Goal: Check status: Check status

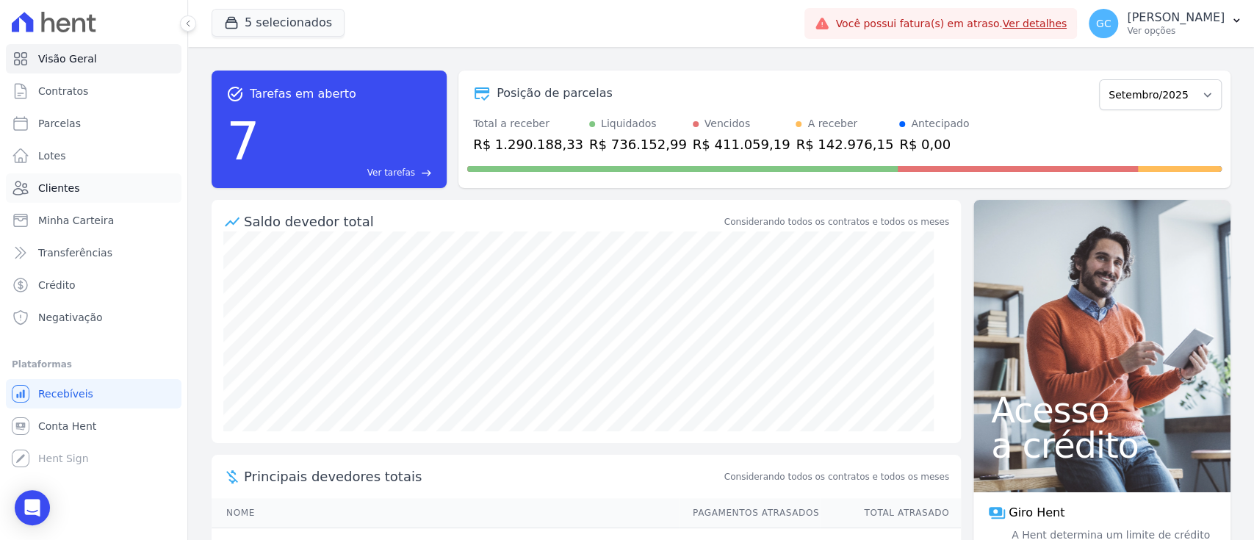
click at [119, 192] on link "Clientes" at bounding box center [94, 187] width 176 height 29
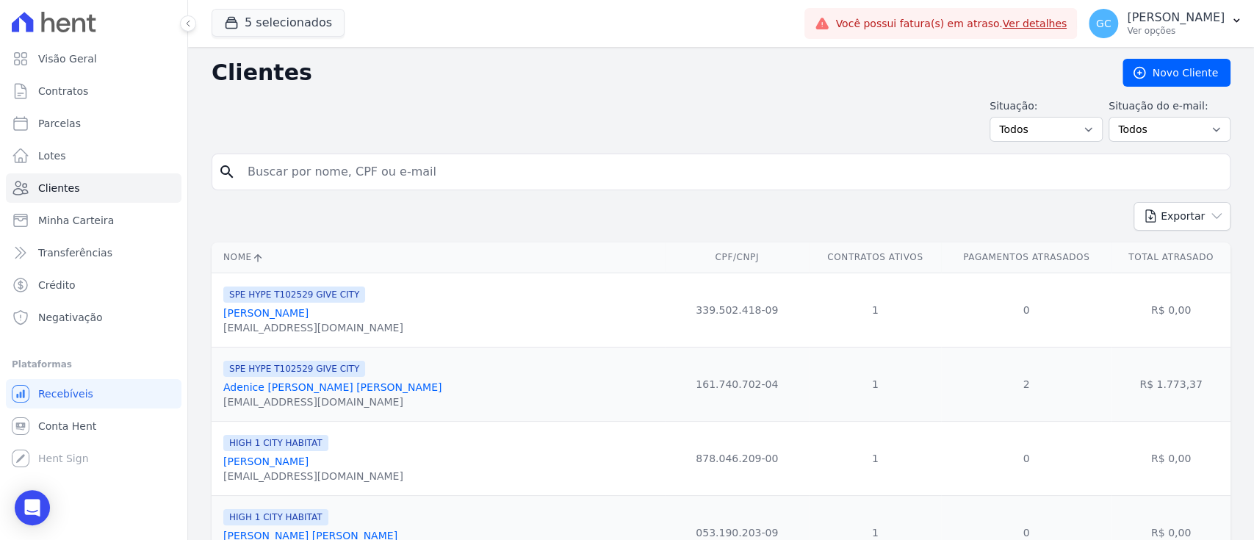
click at [344, 170] on input "search" at bounding box center [731, 171] width 985 height 29
paste input "[PERSON_NAME]"
type input "[PERSON_NAME]"
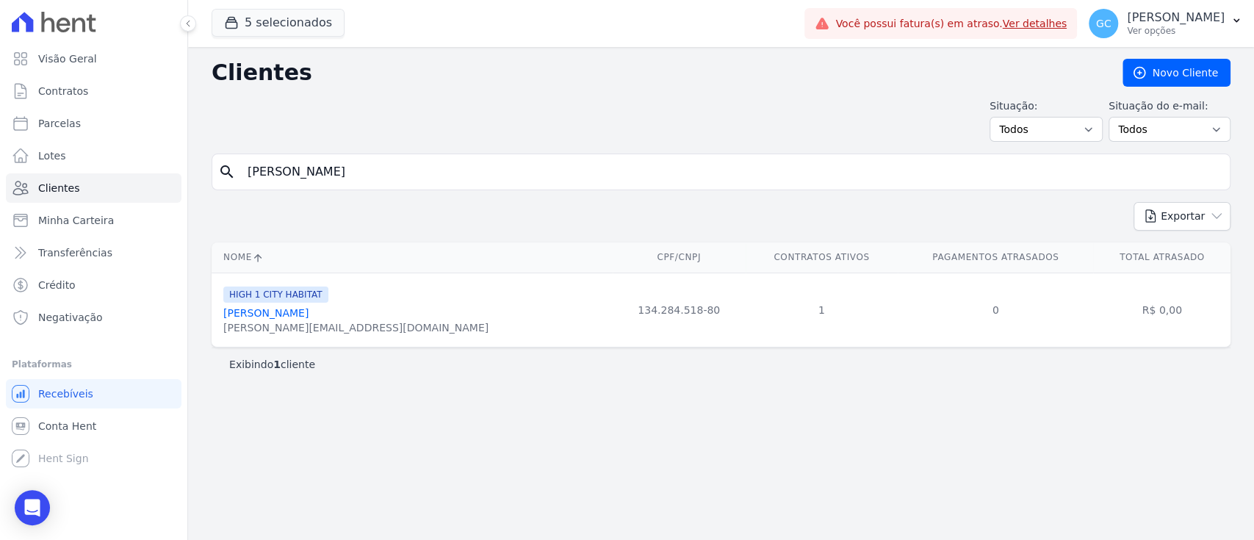
click at [295, 314] on link "[PERSON_NAME]" at bounding box center [265, 313] width 85 height 12
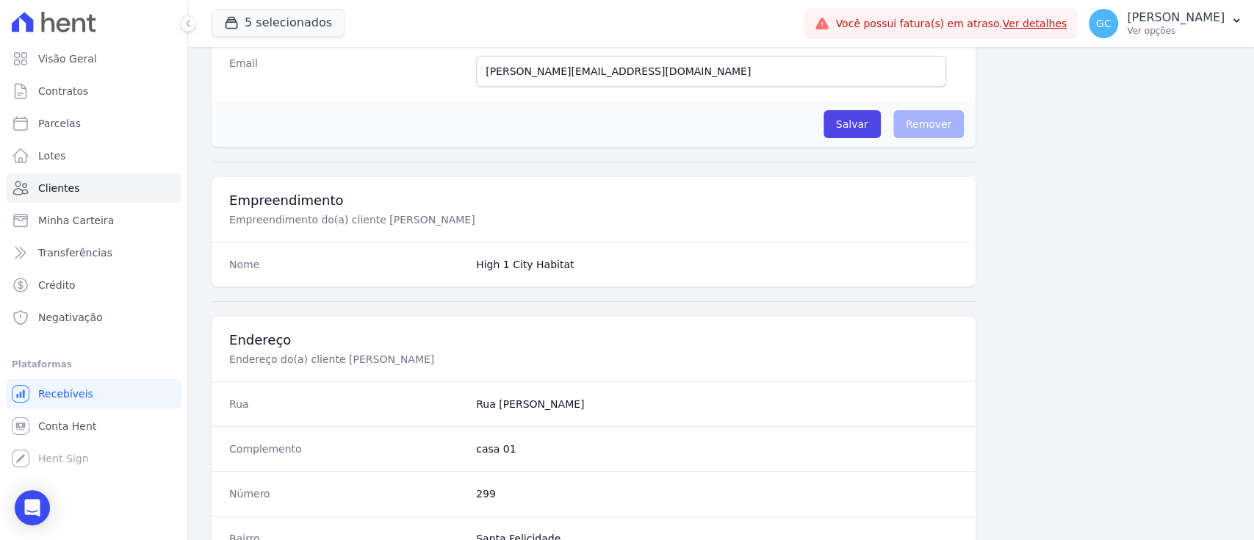
scroll to position [832, 0]
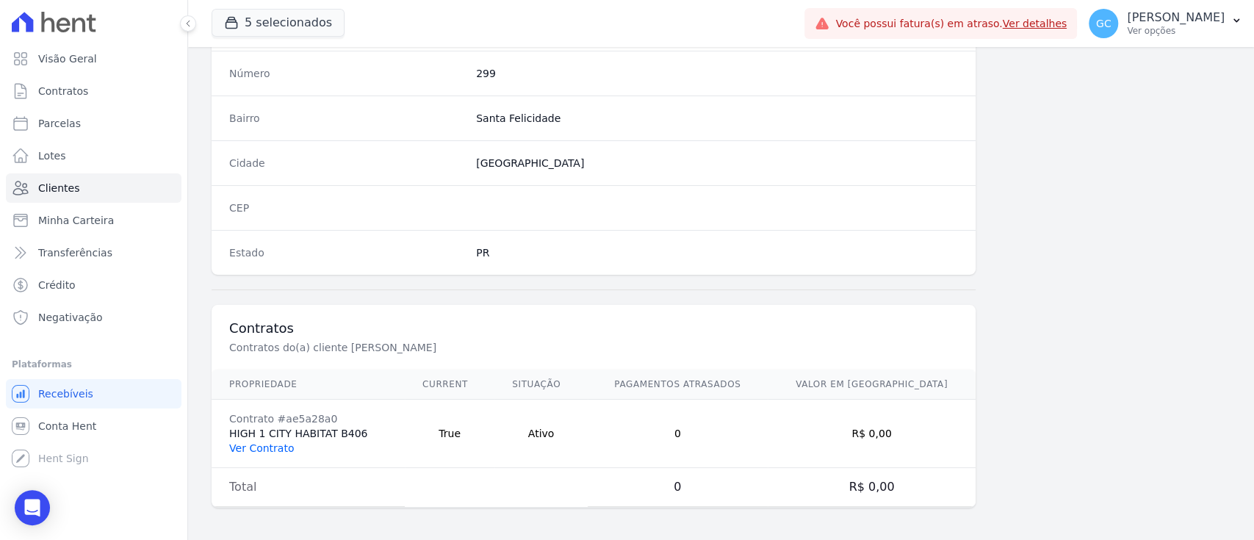
click at [269, 446] on link "Ver Contrato" at bounding box center [261, 448] width 65 height 12
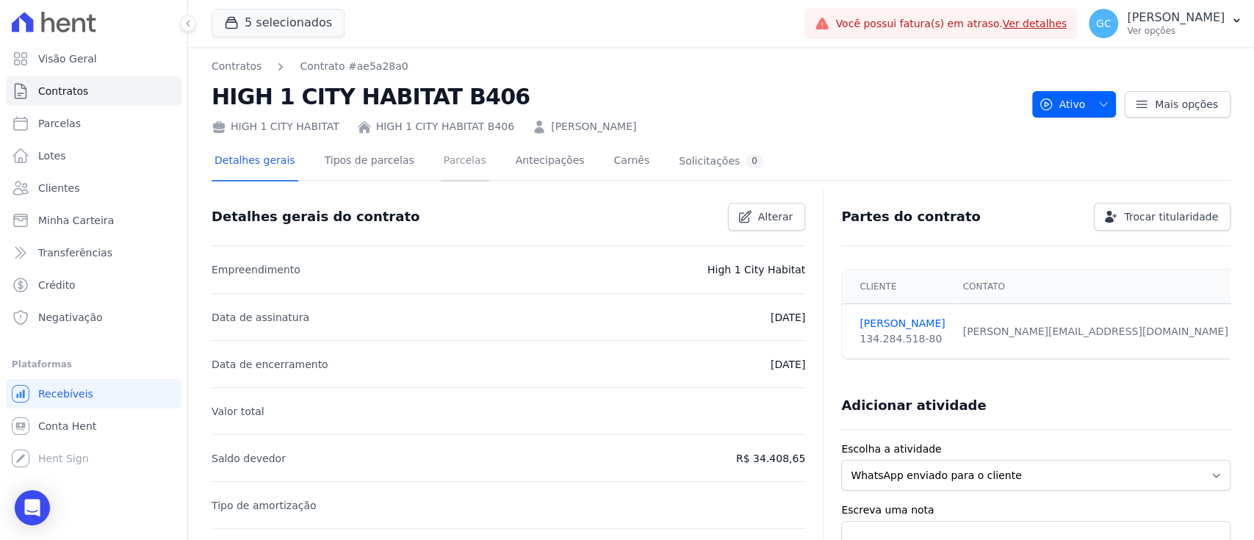
click at [453, 169] on link "Parcelas" at bounding box center [465, 162] width 48 height 39
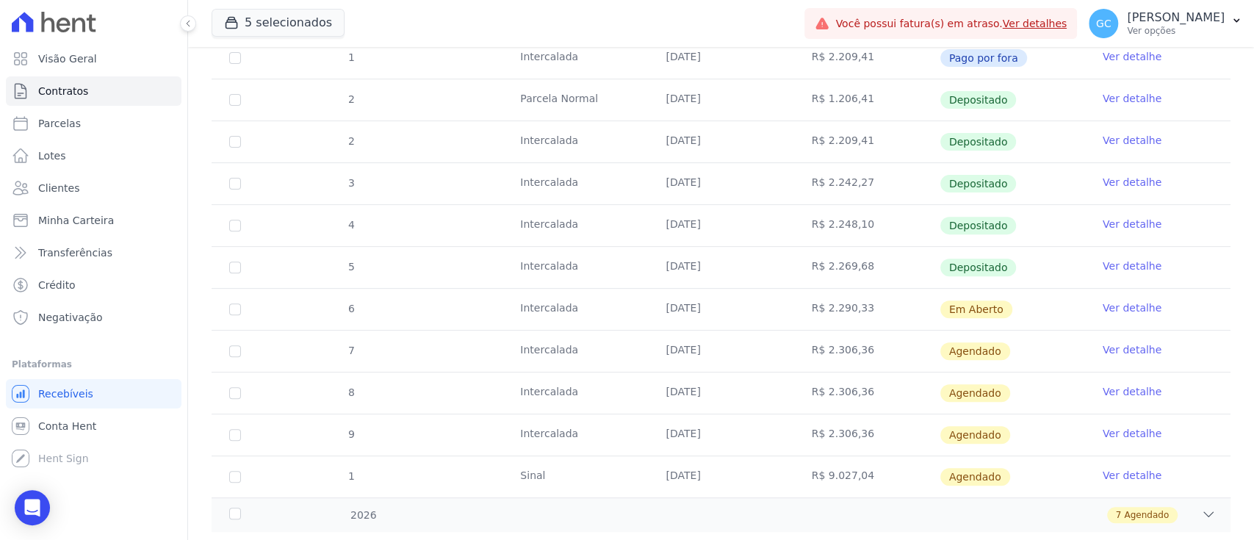
scroll to position [348, 0]
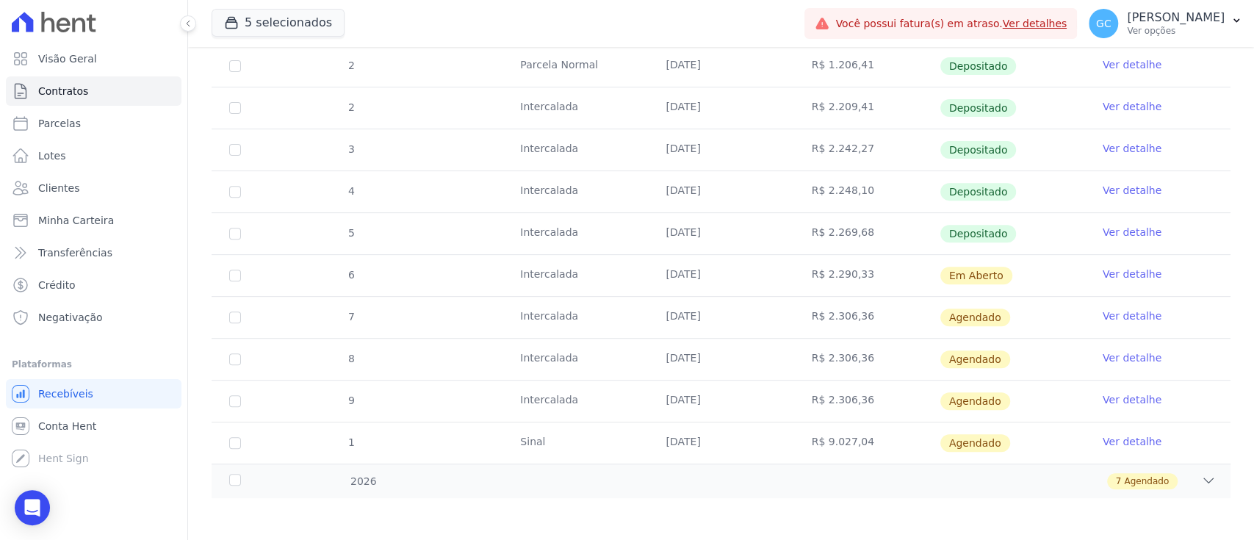
click at [1103, 269] on link "Ver detalhe" at bounding box center [1132, 274] width 59 height 15
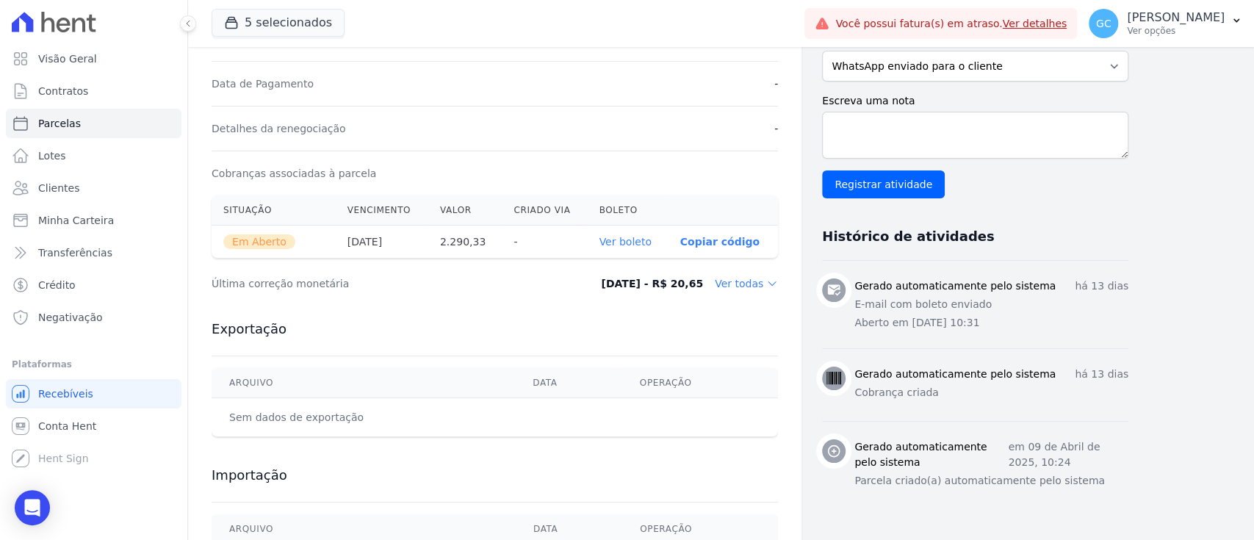
scroll to position [456, 0]
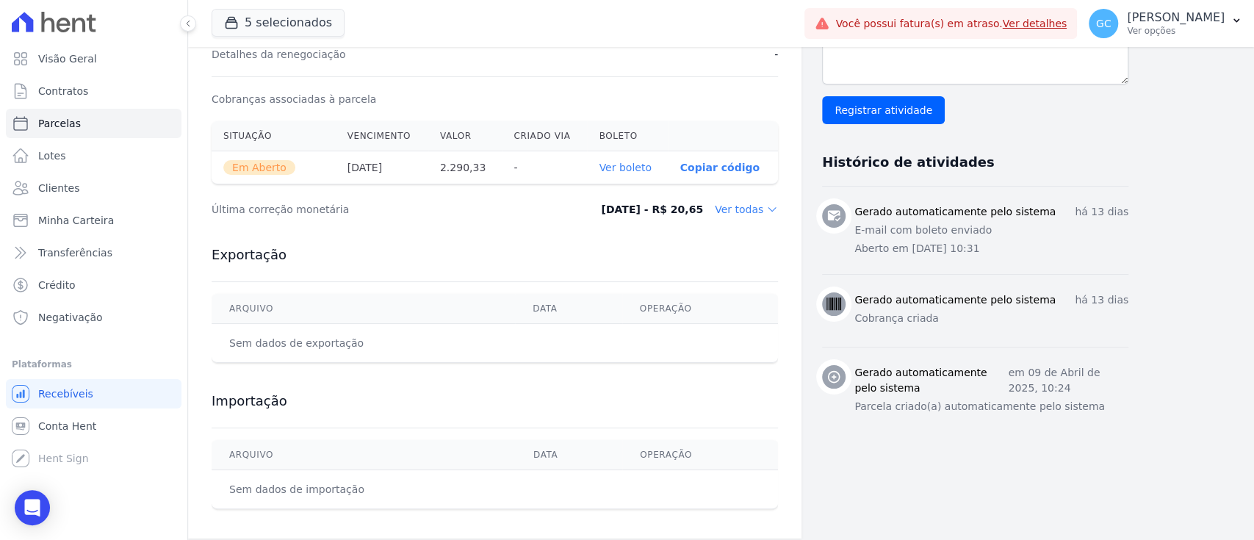
click at [636, 167] on link "Ver boleto" at bounding box center [625, 168] width 52 height 12
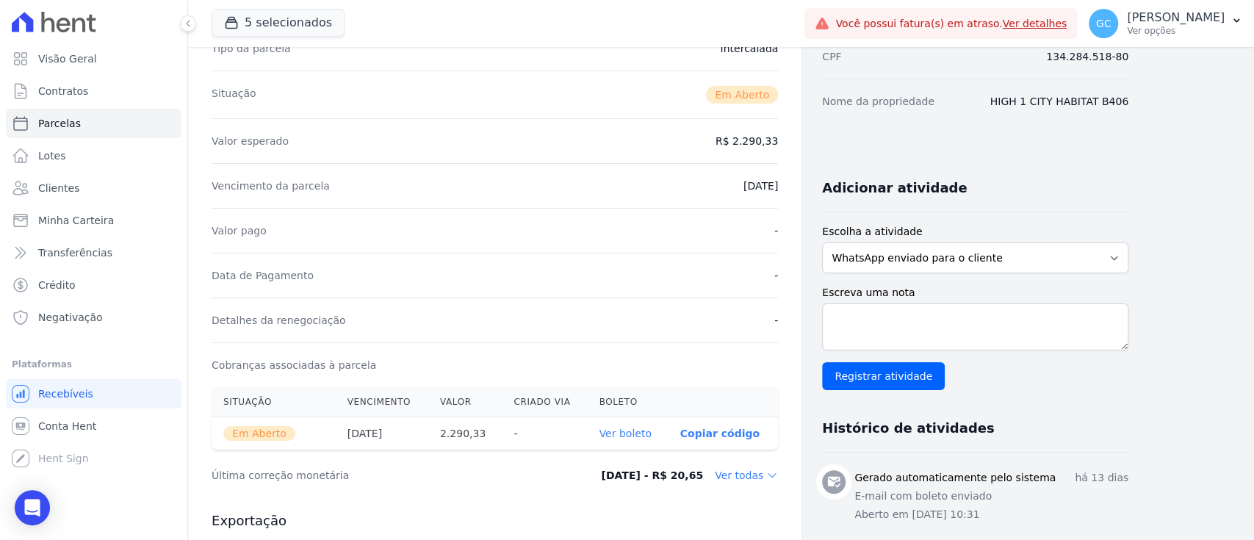
scroll to position [0, 0]
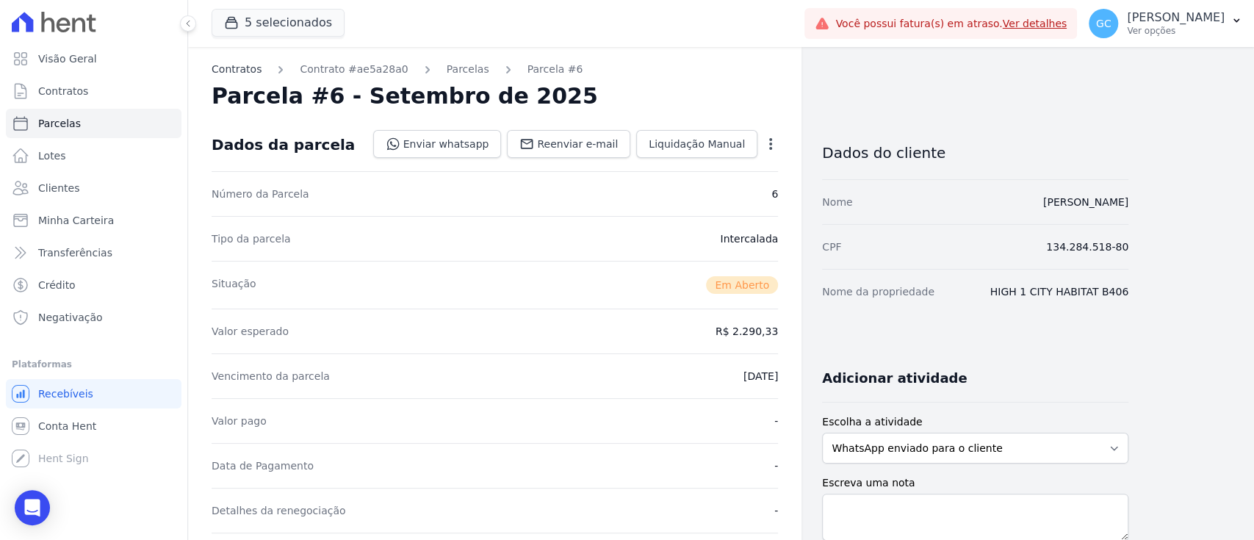
click at [235, 62] on link "Contratos" at bounding box center [237, 69] width 50 height 15
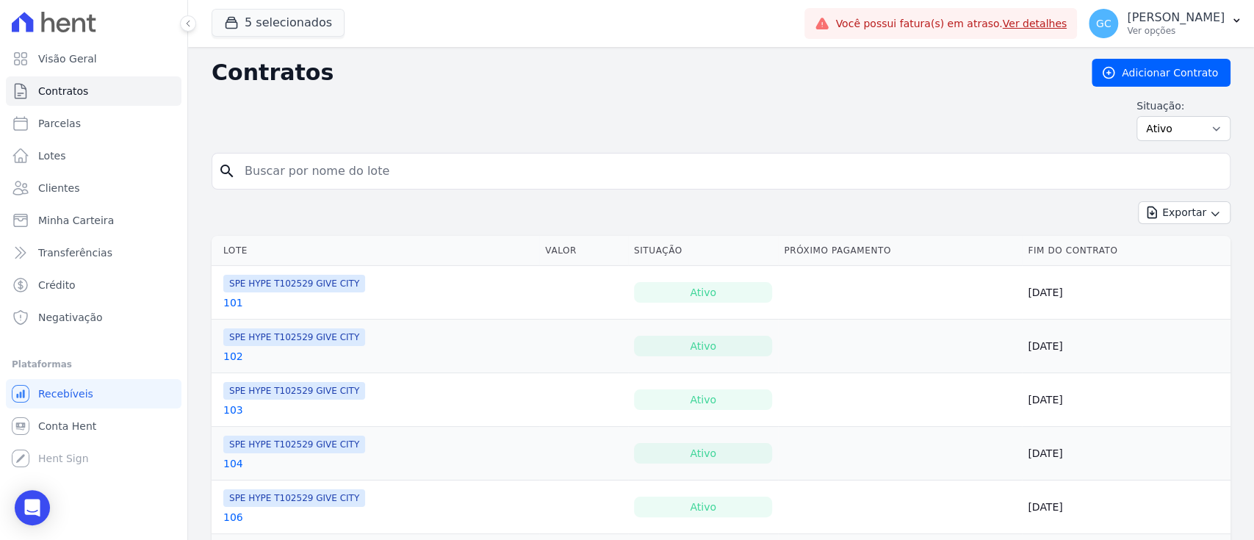
click at [301, 162] on input "search" at bounding box center [730, 170] width 988 height 29
type input "[PERSON_NAME]"
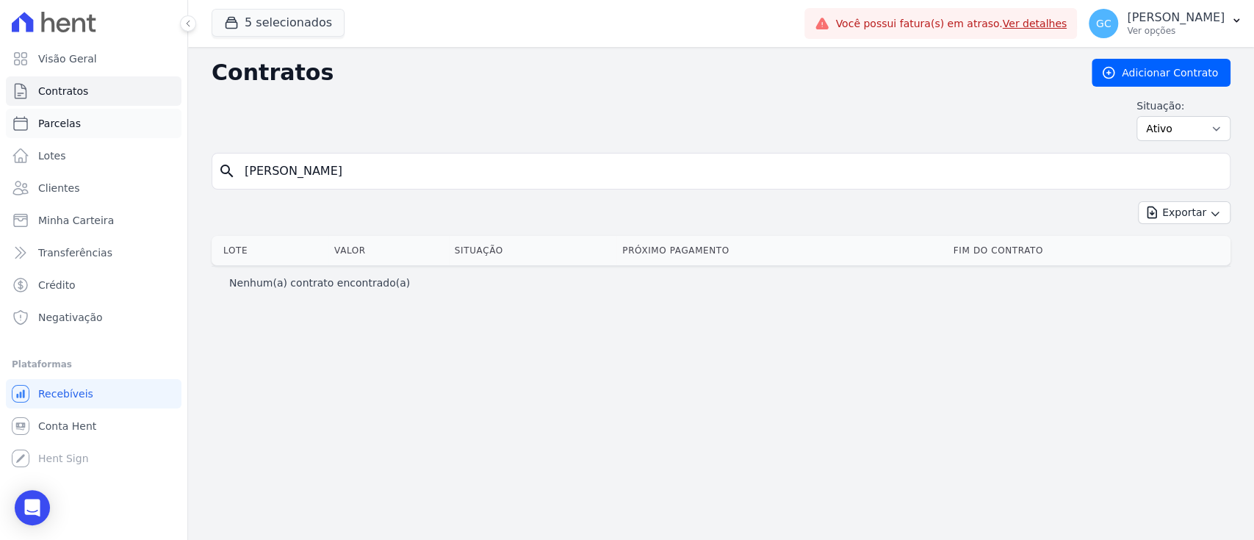
click at [57, 132] on link "Parcelas" at bounding box center [94, 123] width 176 height 29
select select
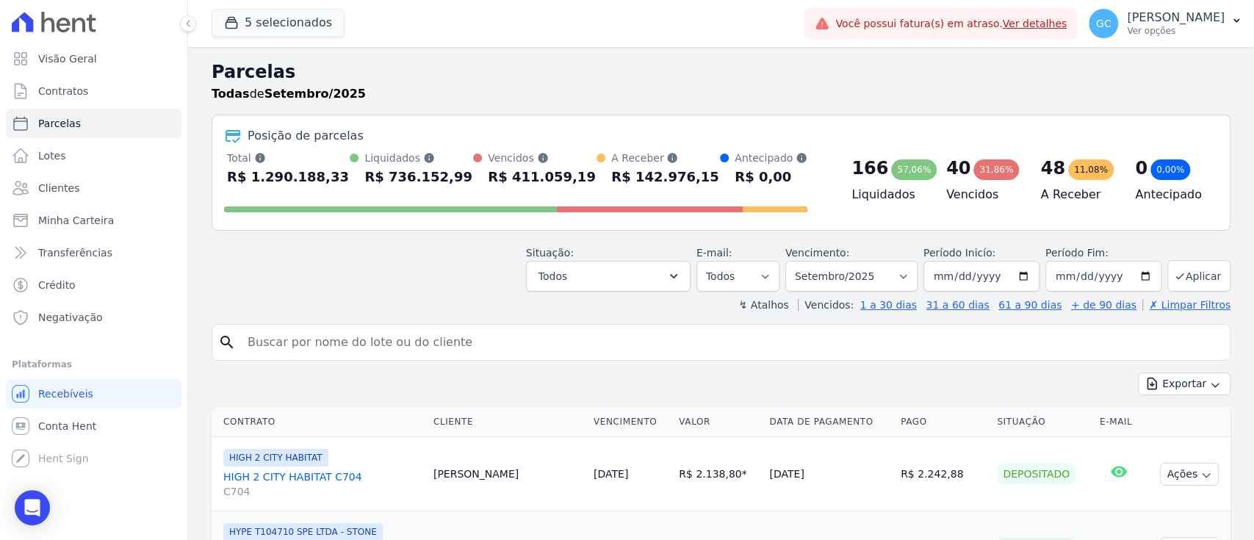
click at [348, 354] on input "search" at bounding box center [731, 342] width 985 height 29
type input "[PERSON_NAME]"
select select
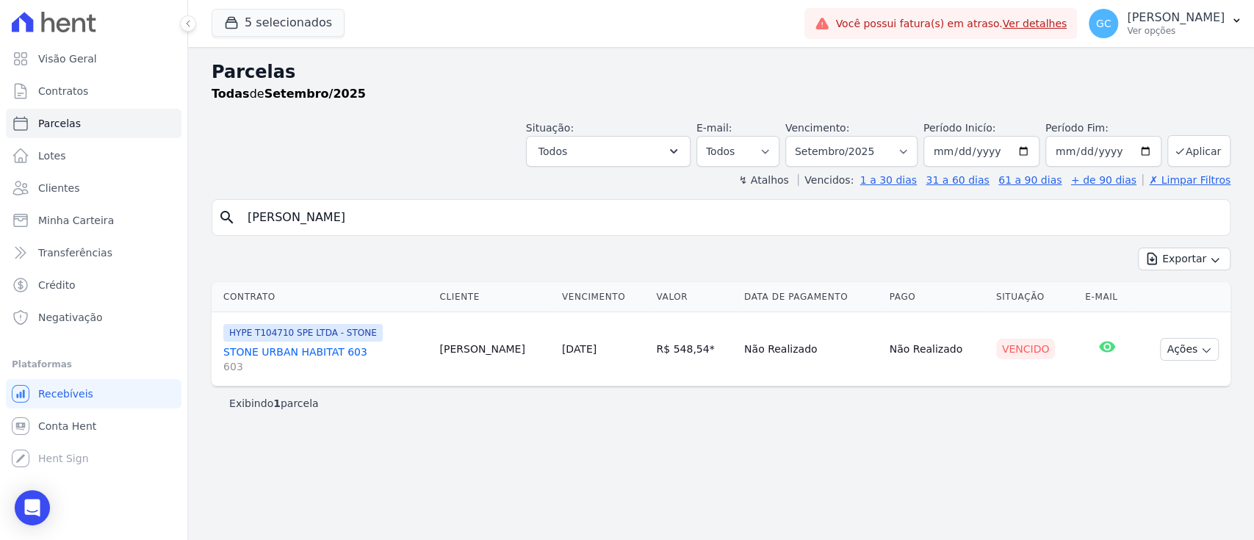
click at [337, 345] on link "STONE URBAN HABITAT 603 603" at bounding box center [325, 359] width 204 height 29
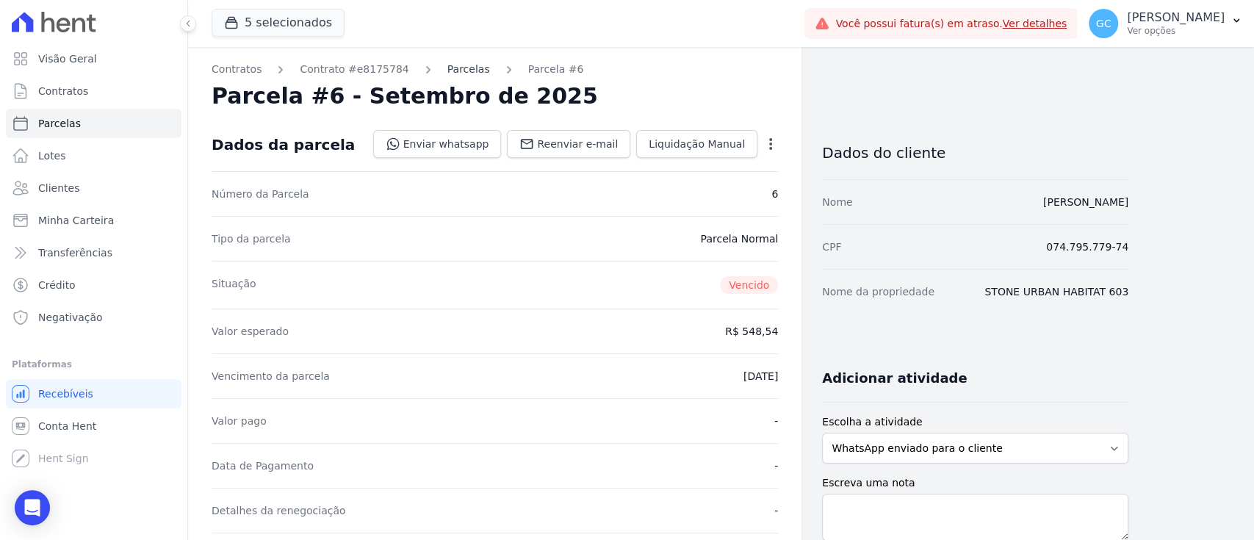
click at [455, 71] on link "Parcelas" at bounding box center [468, 69] width 43 height 15
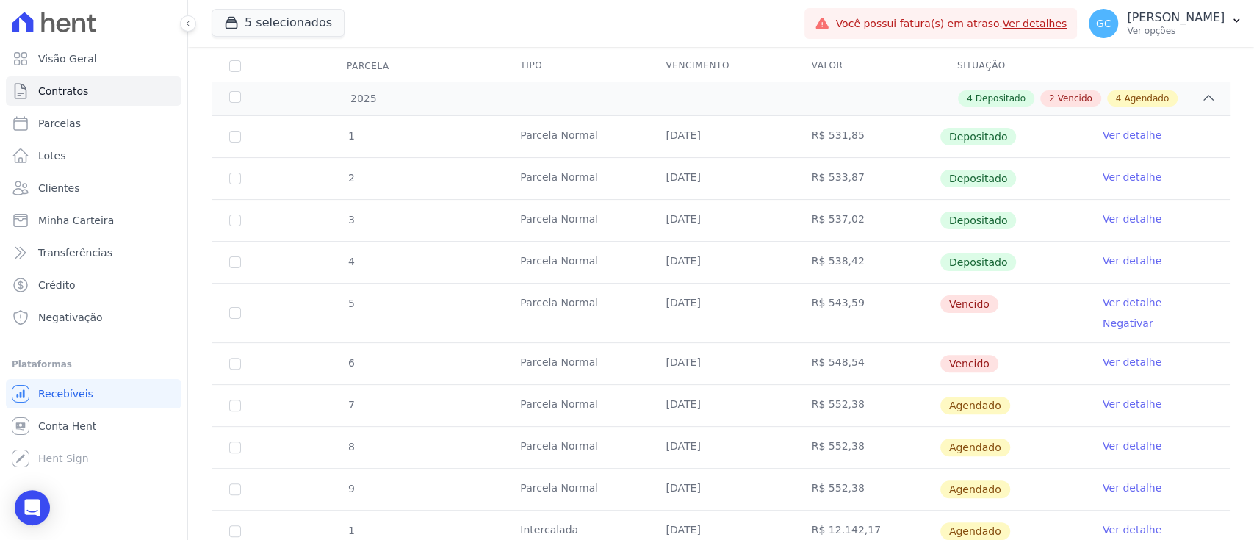
scroll to position [195, 0]
click at [1123, 300] on link "Ver detalhe" at bounding box center [1132, 301] width 59 height 15
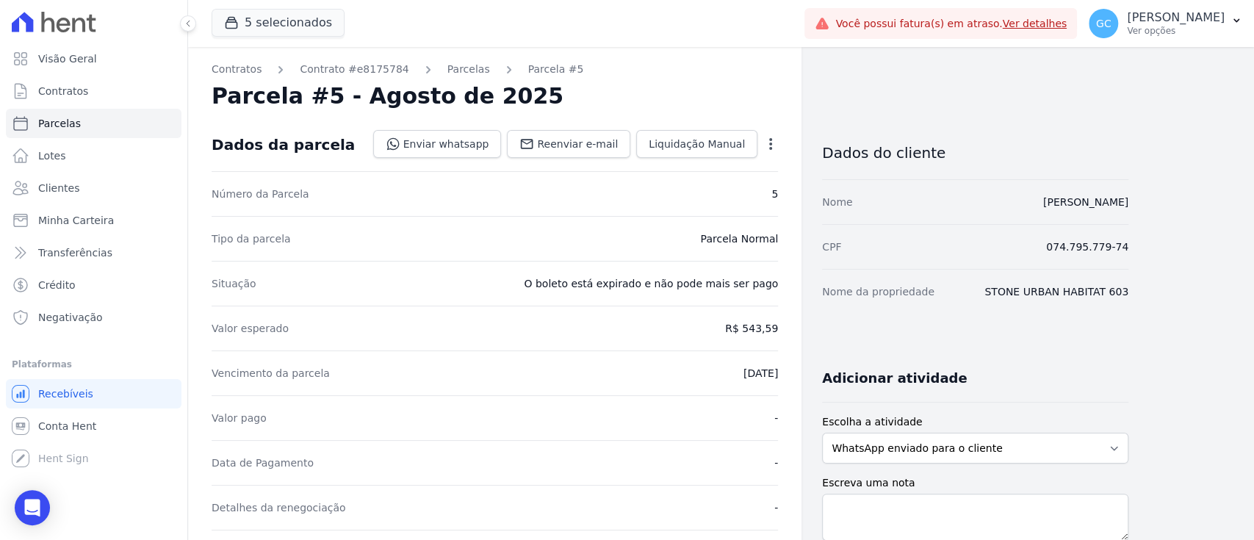
click at [760, 143] on div "Open options Alterar Cancelar Cobrança Cancelar boleto Você está prestes a canc…" at bounding box center [767, 145] width 21 height 25
click at [777, 135] on div "Open options Alterar Cancelar Cobrança Cancelar boleto Você está prestes a canc…" at bounding box center [767, 145] width 21 height 25
click at [774, 147] on icon "button" at bounding box center [770, 144] width 15 height 15
click at [764, 93] on div "Parcela #5 - Agosto de 2025" at bounding box center [495, 96] width 566 height 26
click at [770, 143] on icon "button" at bounding box center [770, 144] width 3 height 12
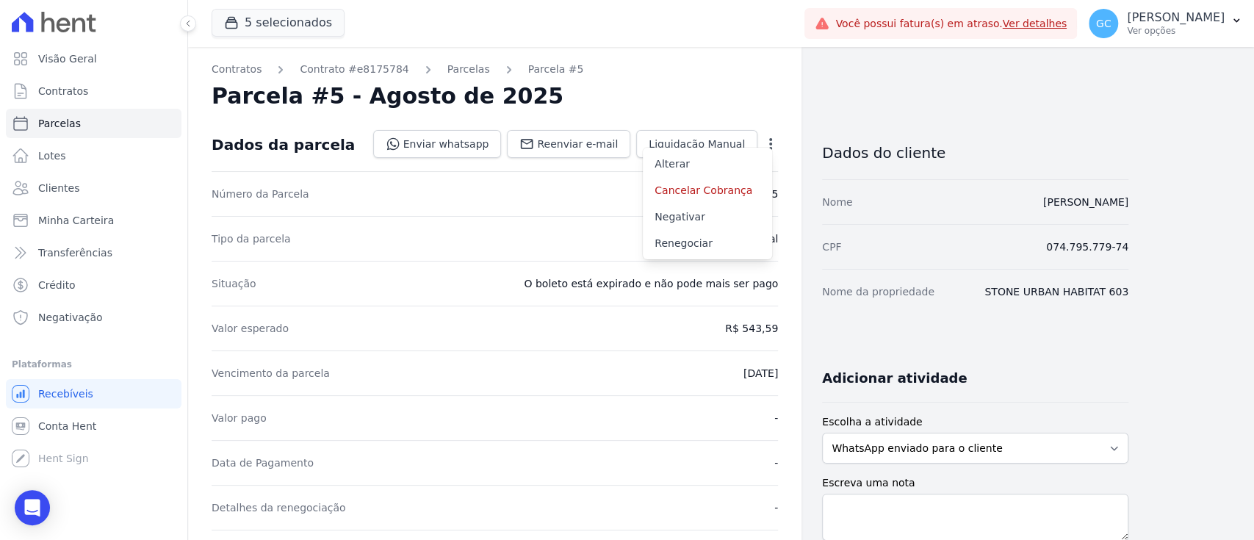
click at [447, 71] on link "Parcelas" at bounding box center [468, 69] width 43 height 15
